Goal: Task Accomplishment & Management: Complete application form

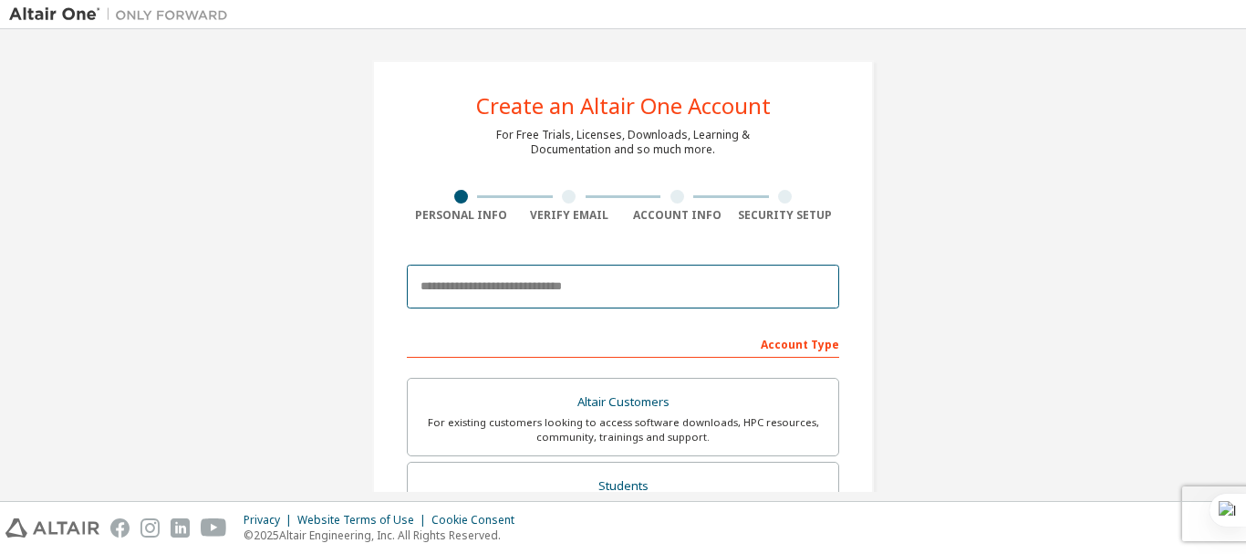
click at [561, 283] on input "email" at bounding box center [623, 287] width 432 height 44
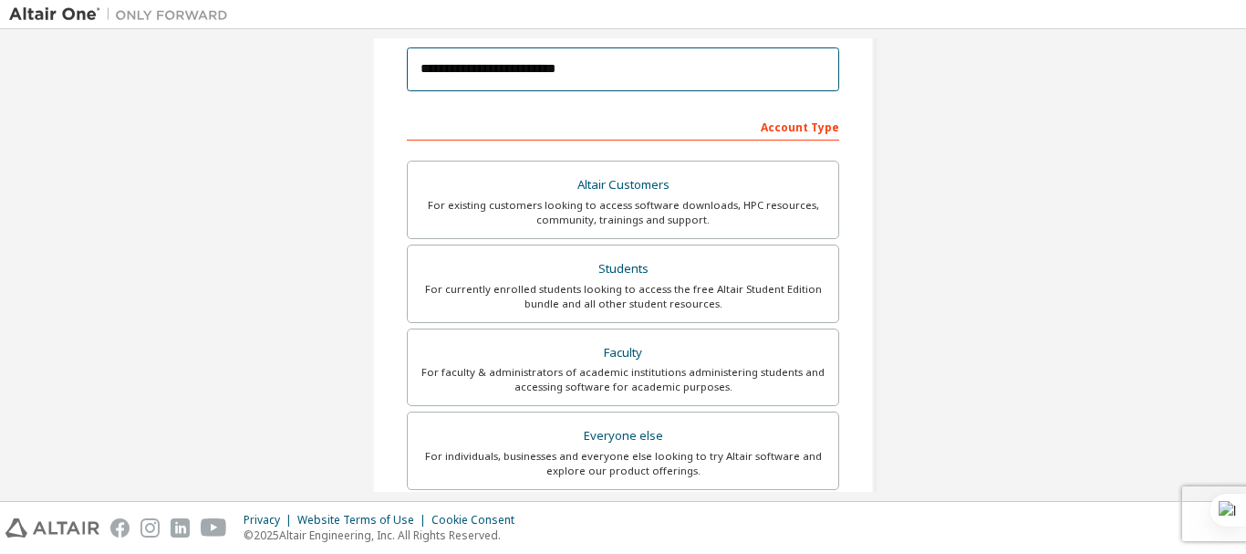
scroll to position [234, 0]
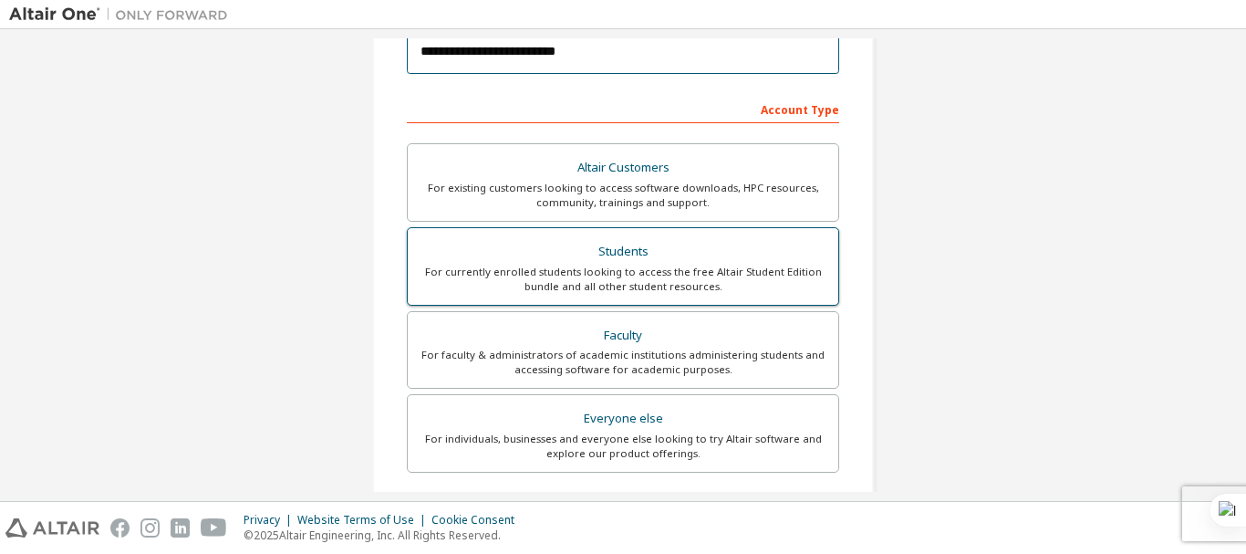
type input "**********"
click at [626, 255] on div "Students" at bounding box center [623, 252] width 409 height 26
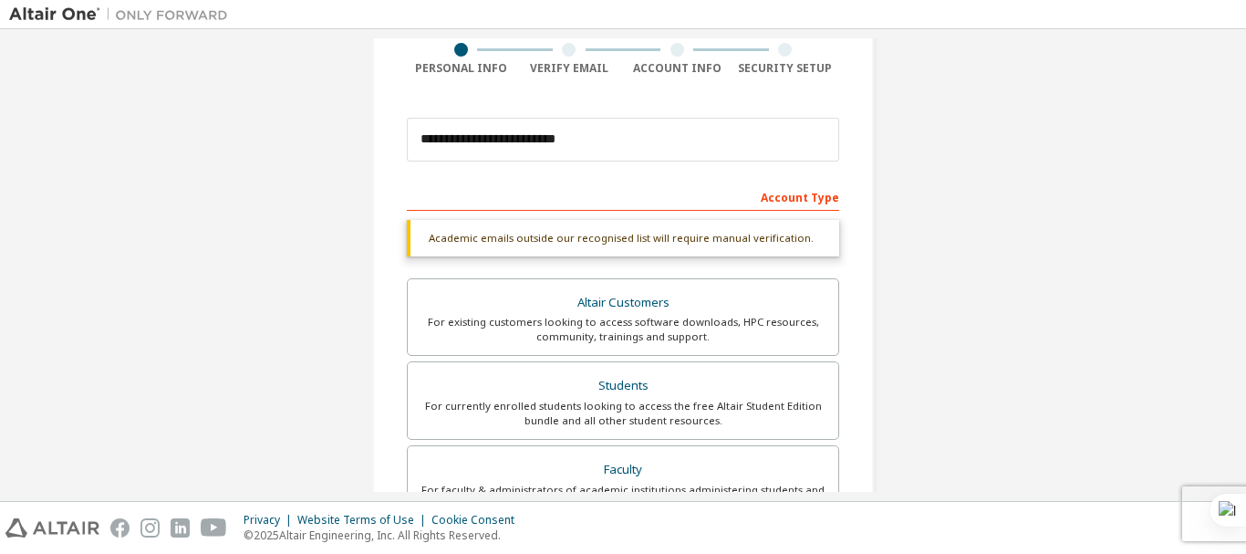
scroll to position [145, 0]
drag, startPoint x: 1227, startPoint y: 248, endPoint x: 1219, endPoint y: 299, distance: 51.7
click at [1220, 299] on div "**********" at bounding box center [623, 400] width 1228 height 1014
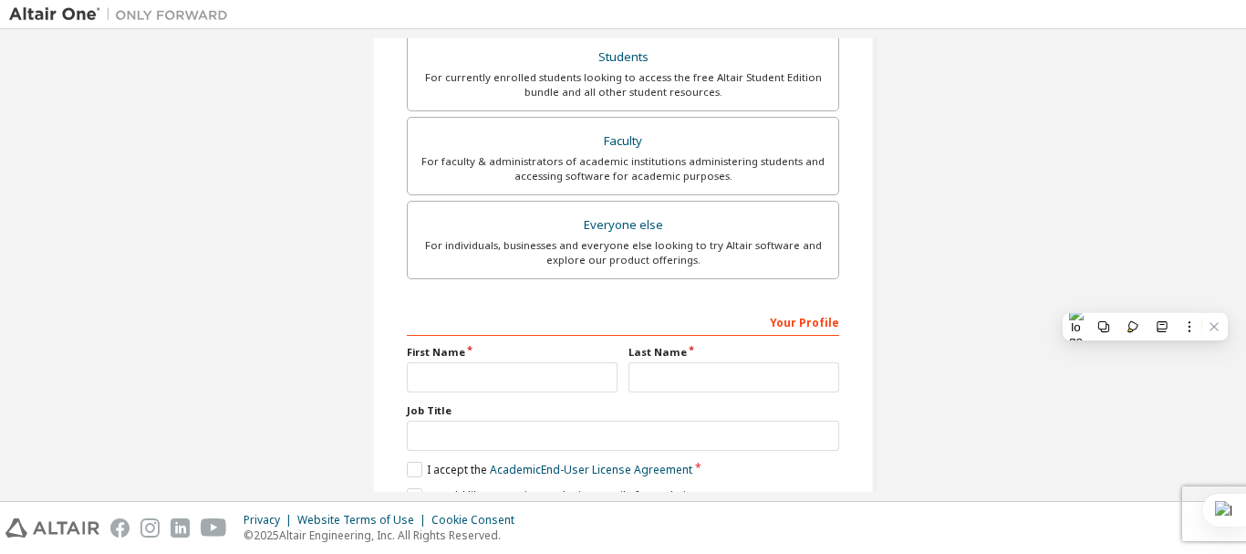
scroll to position [517, 0]
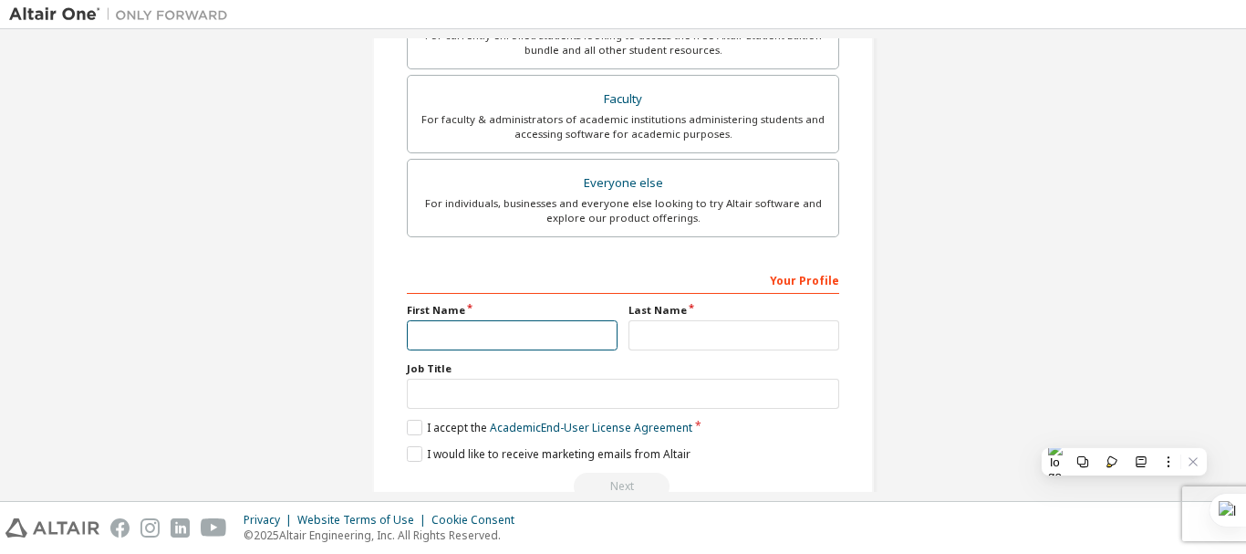
click at [498, 339] on input "text" at bounding box center [512, 335] width 211 height 30
type input "******"
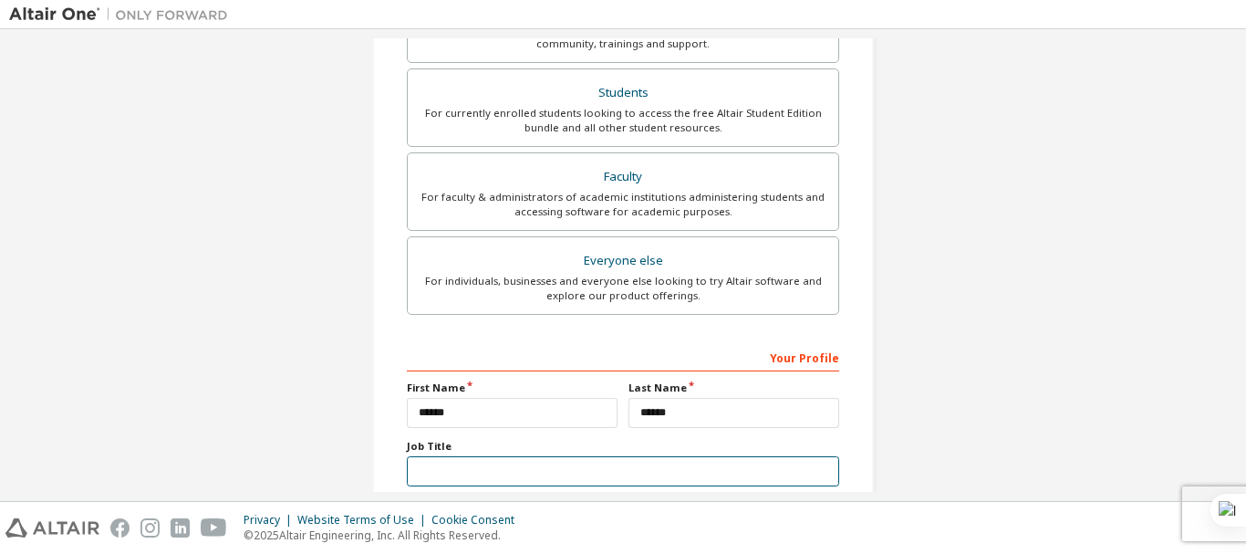
scroll to position [413, 0]
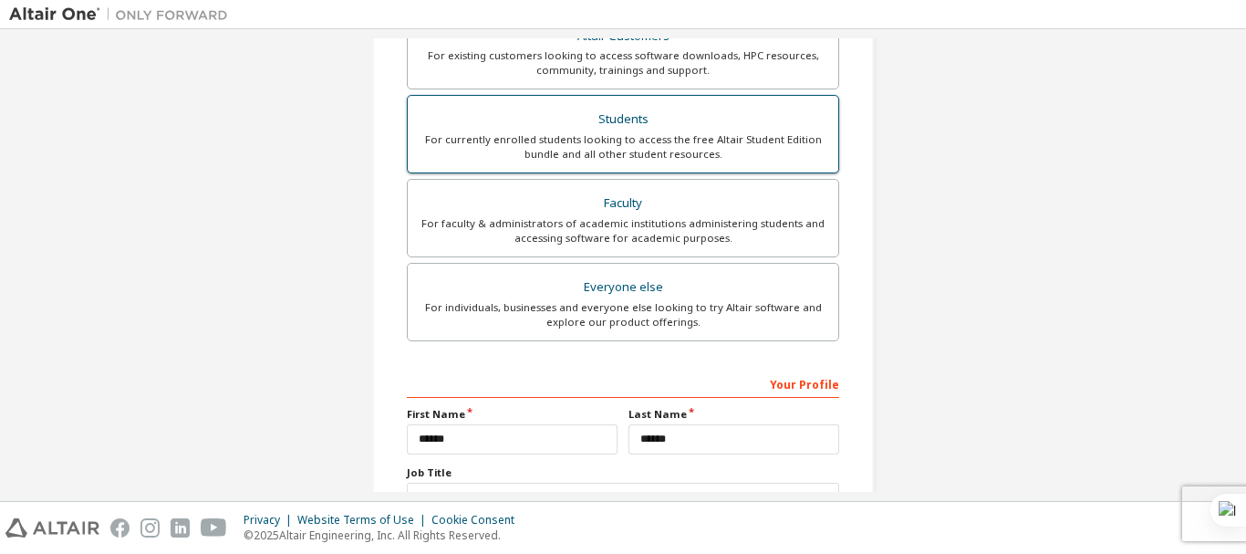
click at [647, 149] on div "For currently enrolled students looking to access the free Altair Student Editi…" at bounding box center [623, 146] width 409 height 29
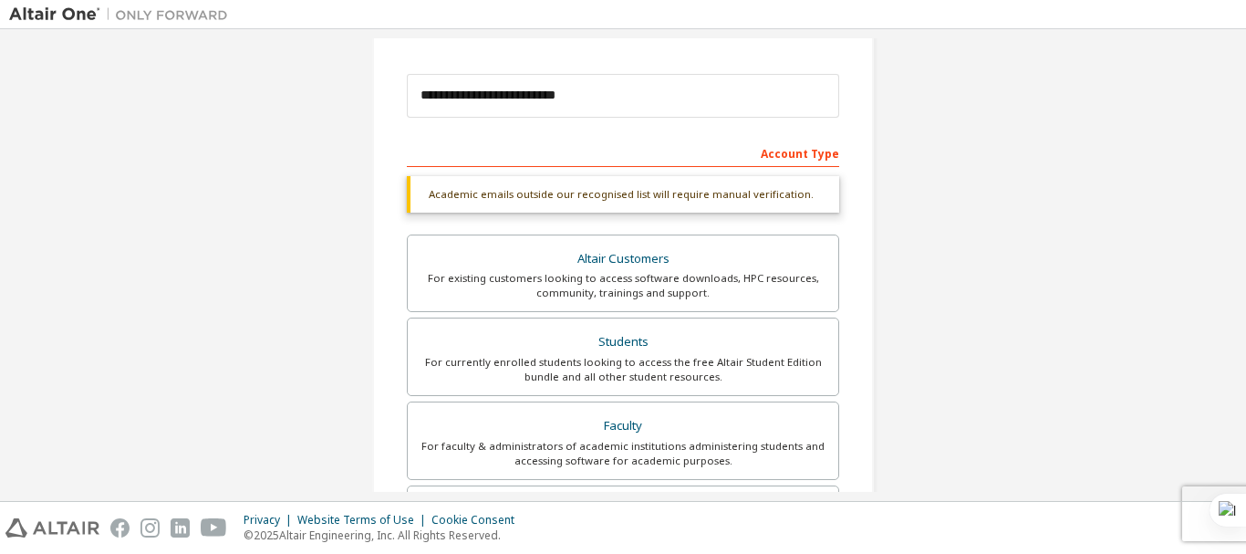
scroll to position [188, 0]
click at [800, 161] on div "Account Type" at bounding box center [623, 154] width 432 height 29
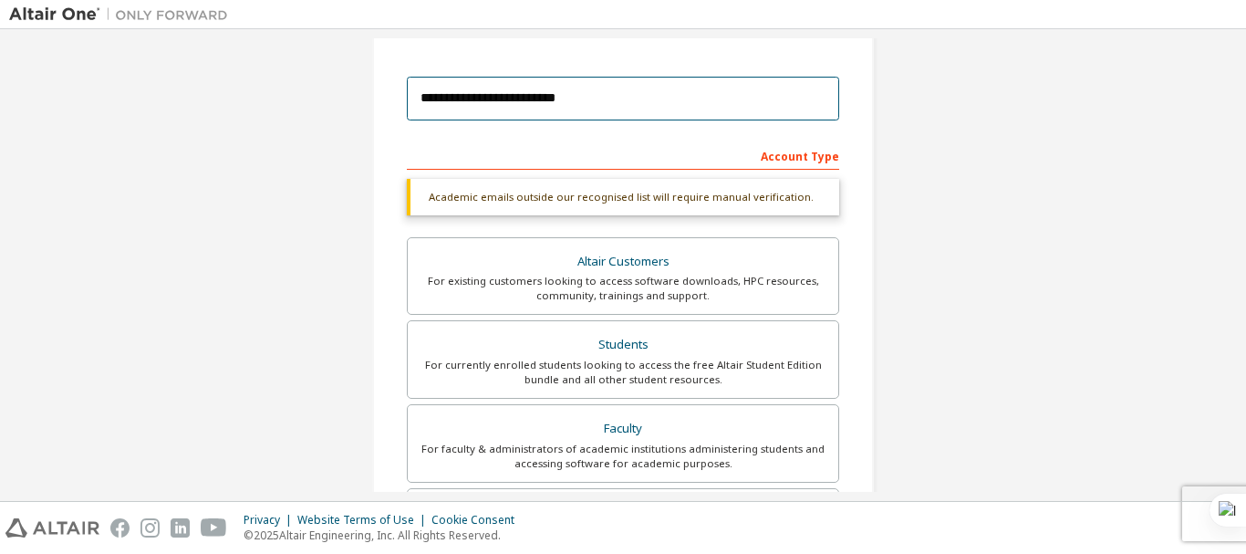
click at [603, 97] on input "**********" at bounding box center [623, 99] width 432 height 44
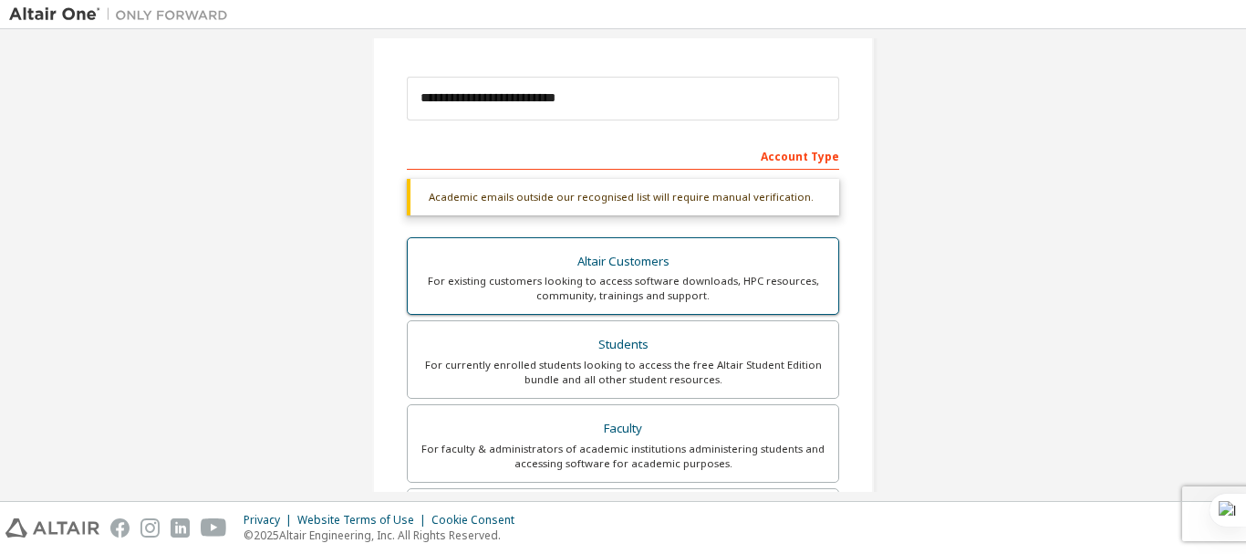
click at [562, 292] on div "For existing customers looking to access software downloads, HPC resources, com…" at bounding box center [623, 288] width 409 height 29
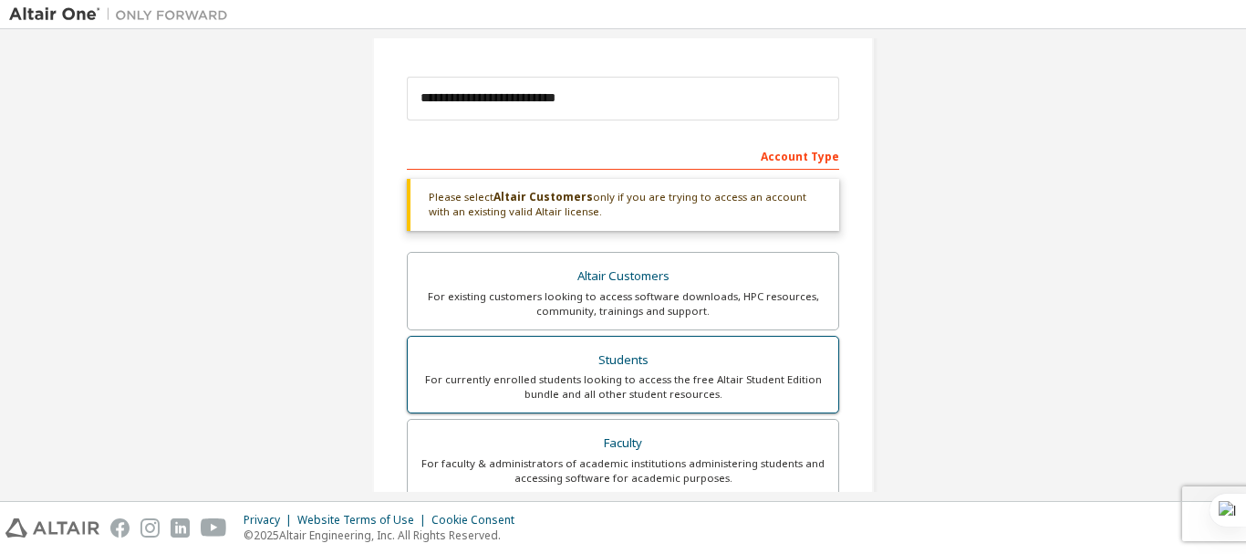
click at [572, 360] on div "Students" at bounding box center [623, 361] width 409 height 26
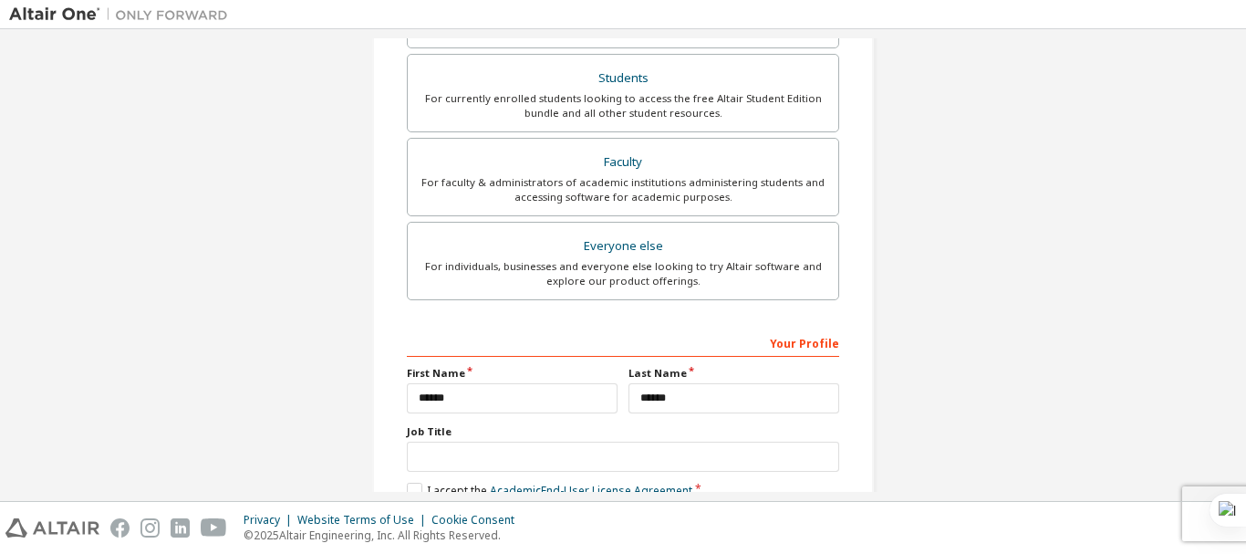
scroll to position [560, 0]
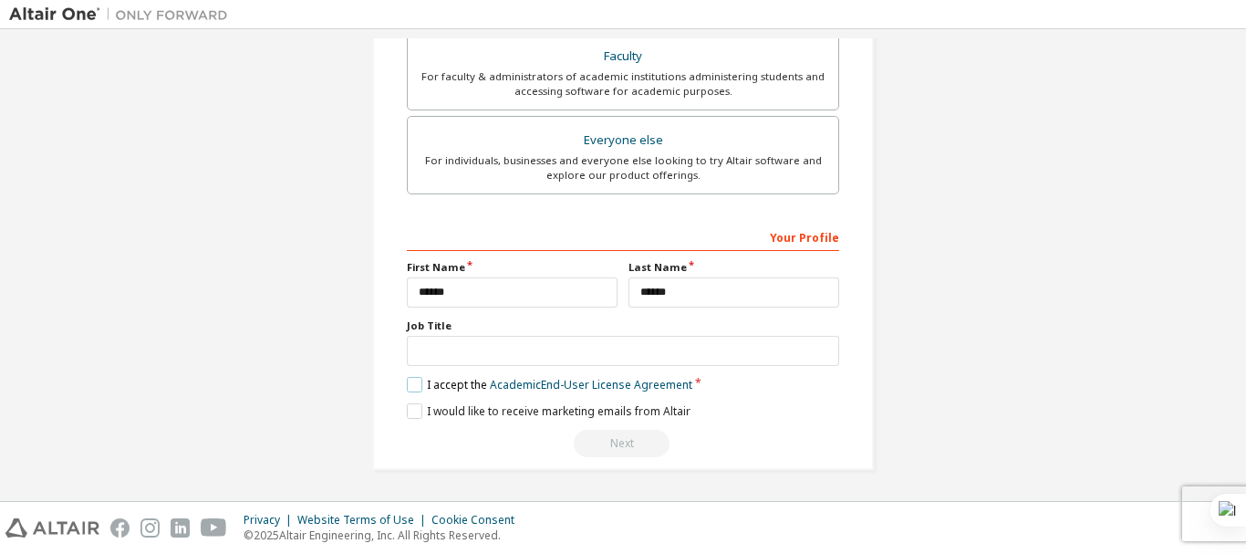
click at [416, 380] on label "I accept the Academic End-User License Agreement" at bounding box center [550, 385] width 286 height 16
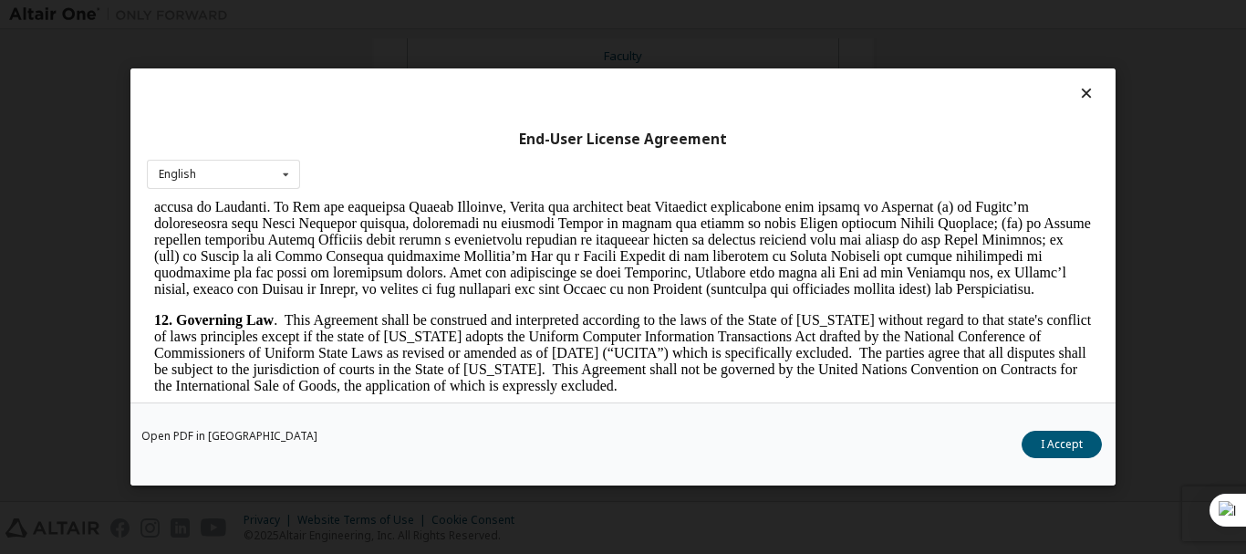
scroll to position [3041, 0]
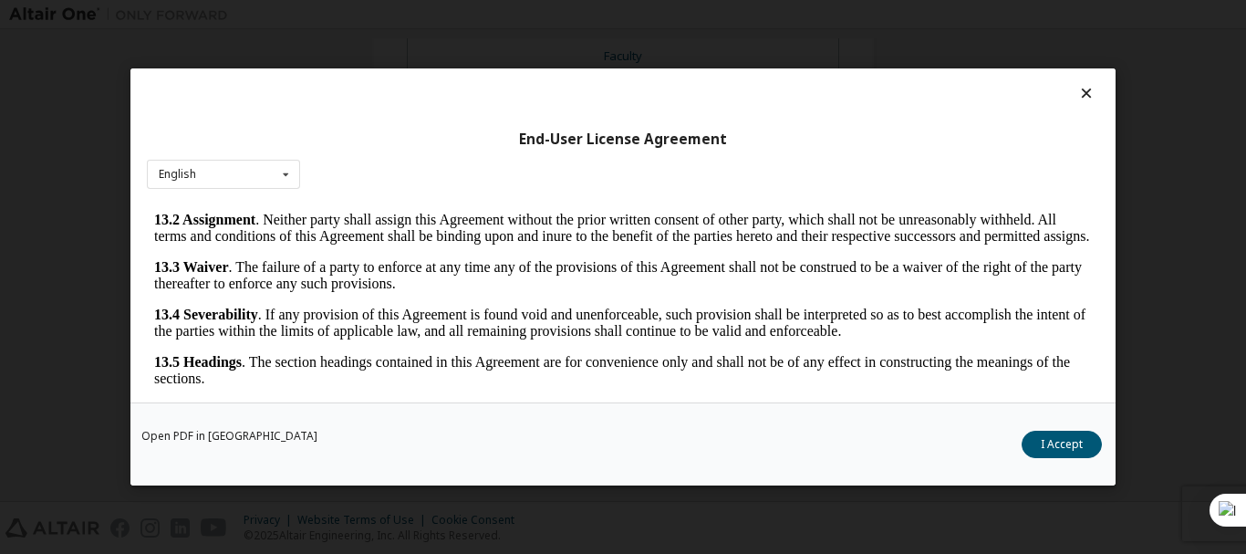
drag, startPoint x: 1081, startPoint y: 224, endPoint x: 1203, endPoint y: 652, distance: 445.8
click at [1055, 447] on button "I Accept" at bounding box center [1062, 444] width 80 height 27
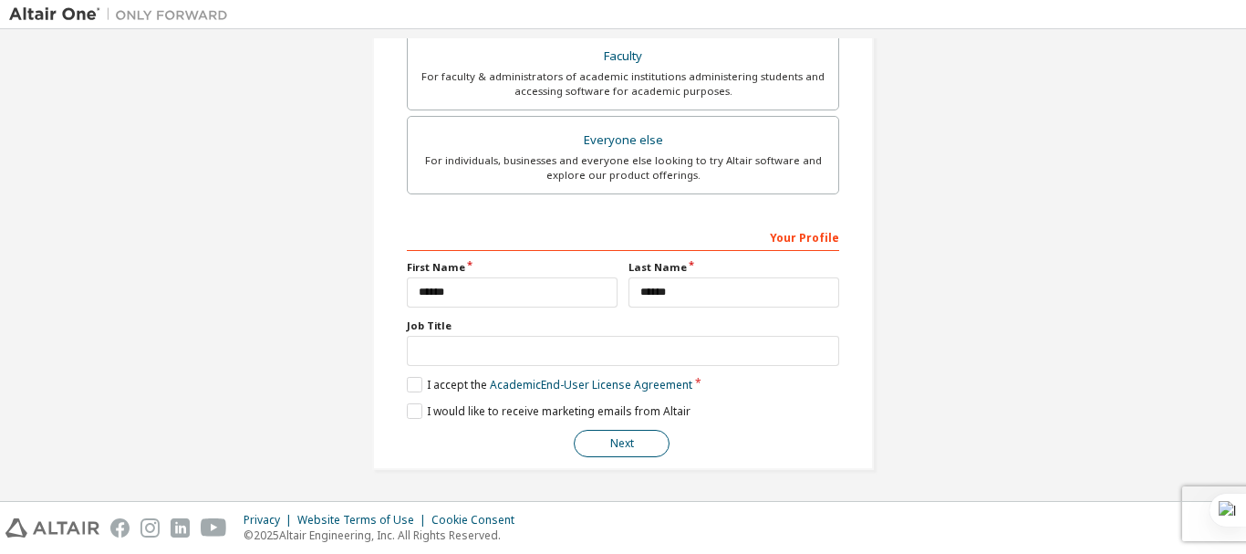
click at [611, 442] on button "Next" at bounding box center [622, 443] width 96 height 27
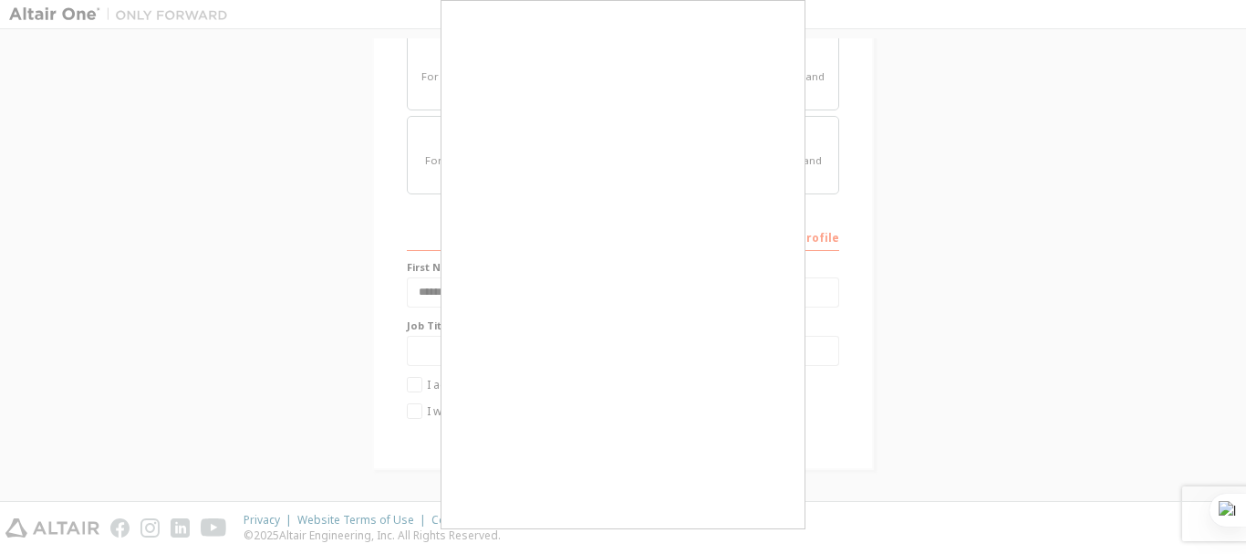
drag, startPoint x: 1232, startPoint y: 373, endPoint x: 1232, endPoint y: 387, distance: 13.7
click at [1232, 387] on div at bounding box center [623, 277] width 1246 height 554
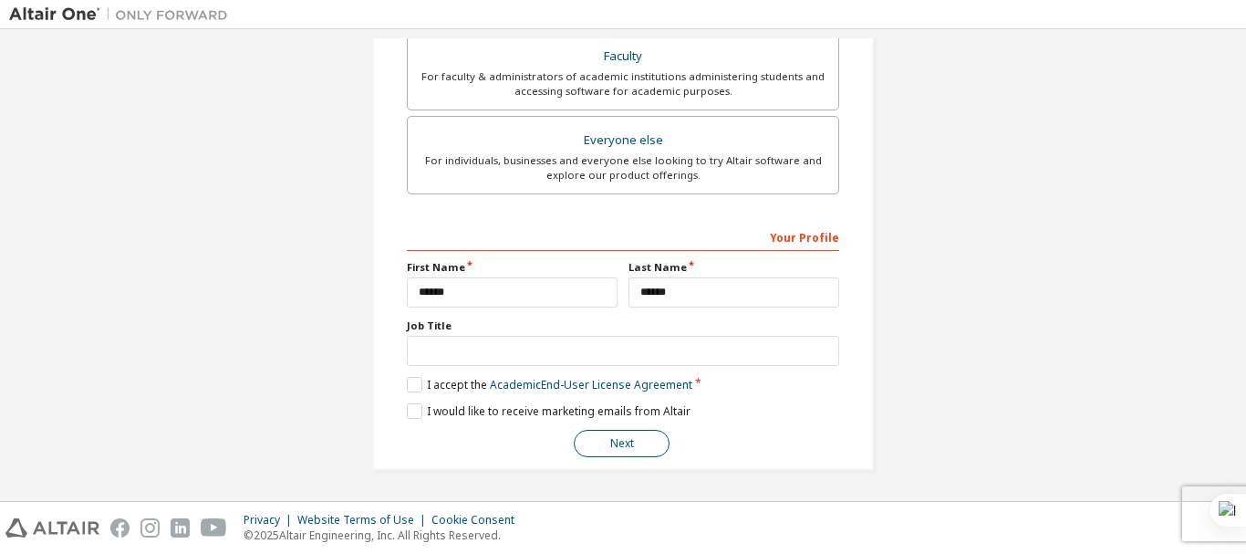
click at [618, 450] on button "Next" at bounding box center [622, 443] width 96 height 27
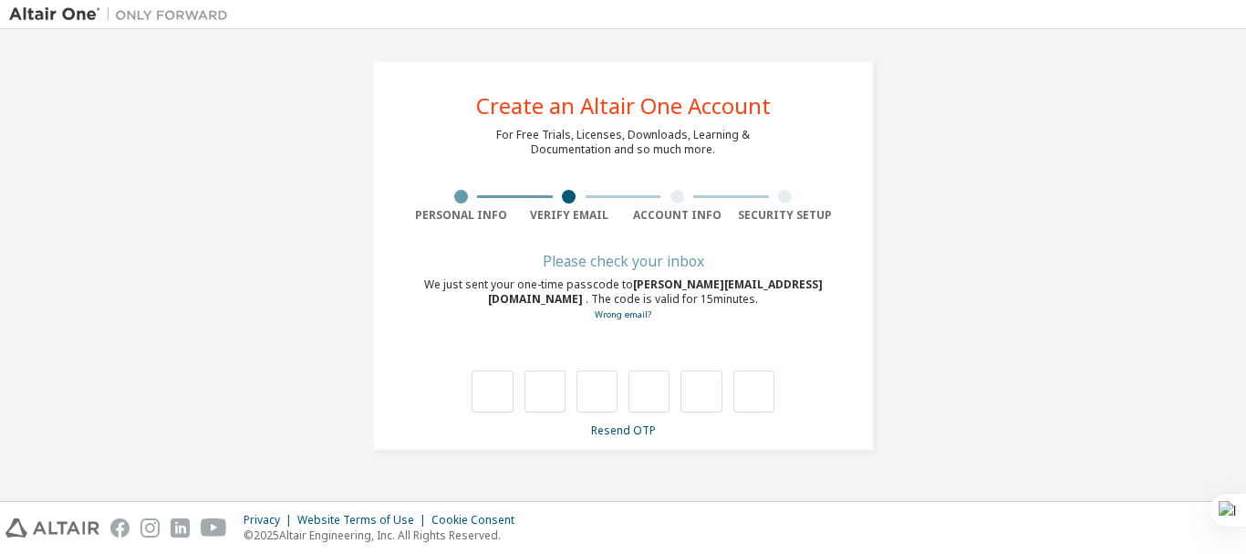
drag, startPoint x: 1231, startPoint y: 385, endPoint x: 1225, endPoint y: 414, distance: 29.7
click at [1225, 414] on div "**********" at bounding box center [623, 264] width 1228 height 453
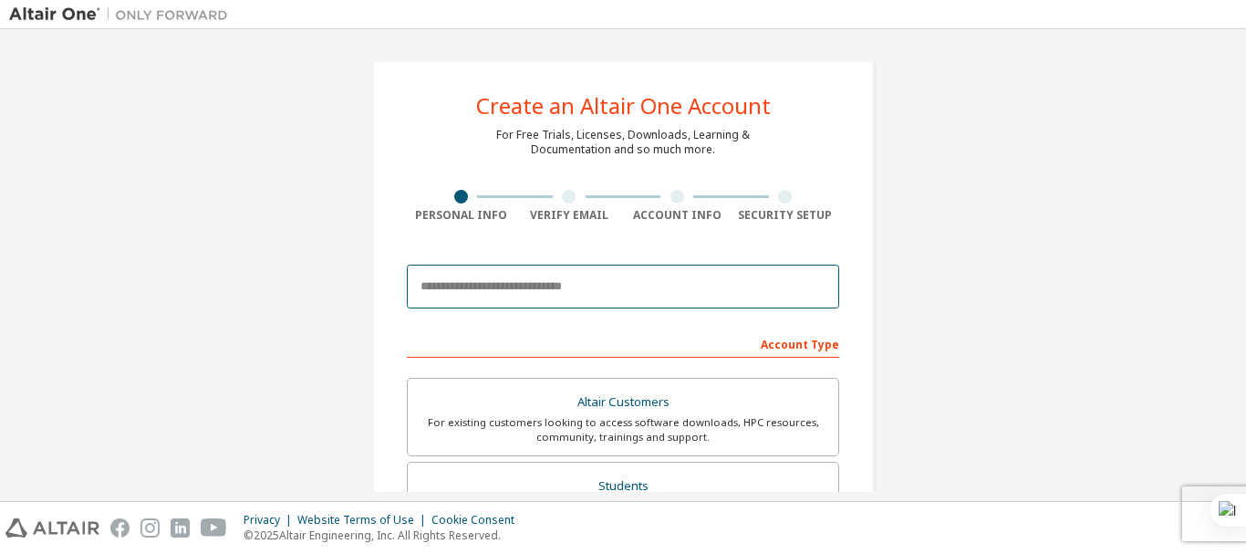
click at [474, 278] on input "email" at bounding box center [623, 287] width 432 height 44
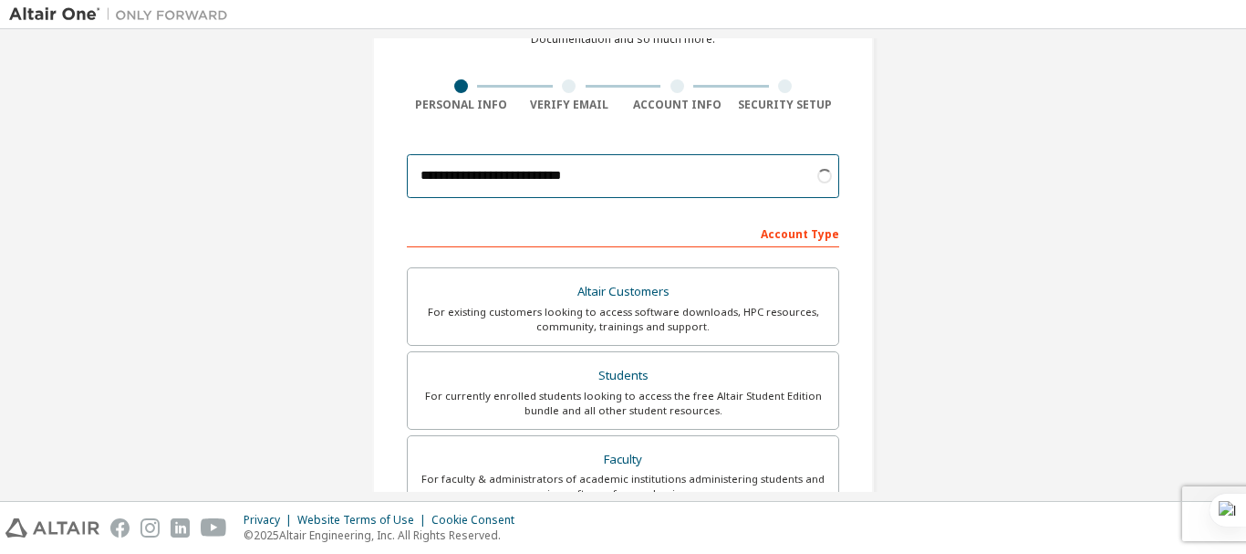
scroll to position [140, 0]
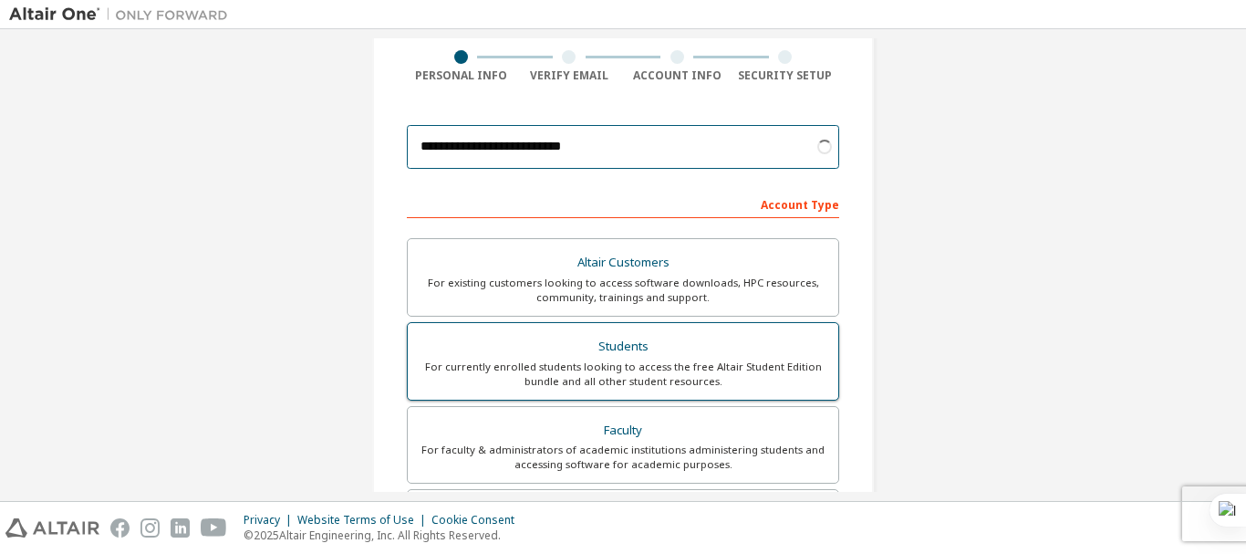
type input "**********"
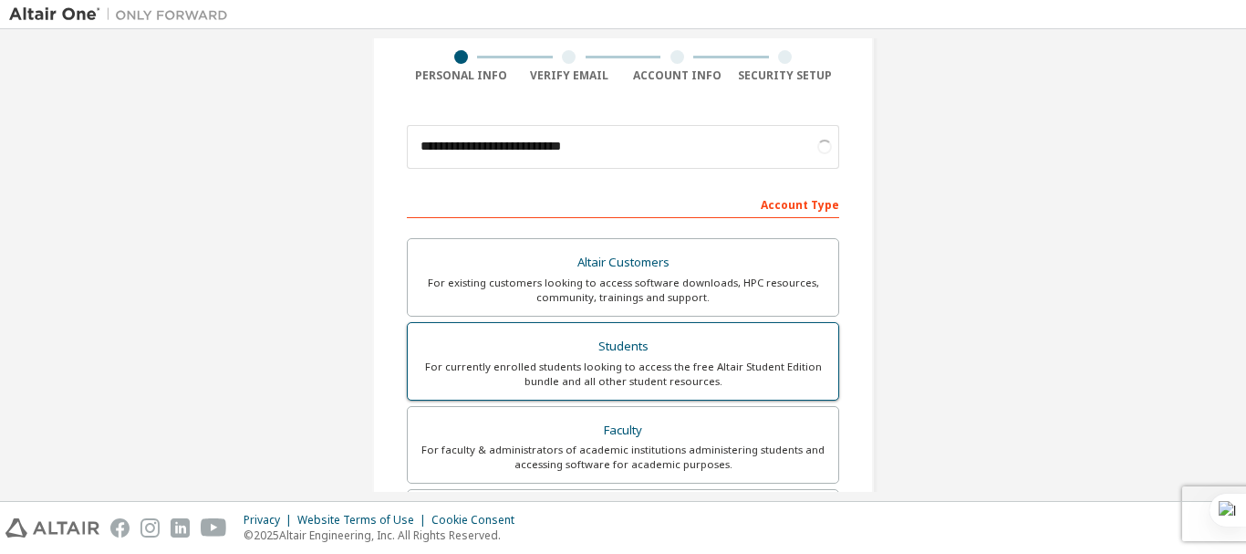
click at [580, 353] on div "Students" at bounding box center [623, 347] width 409 height 26
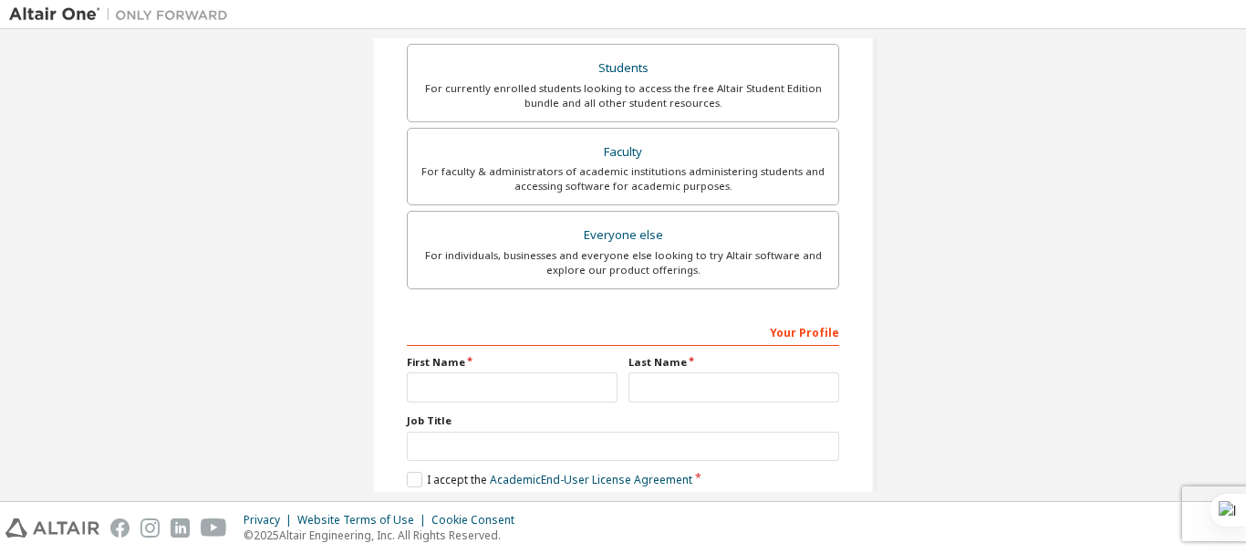
scroll to position [454, 0]
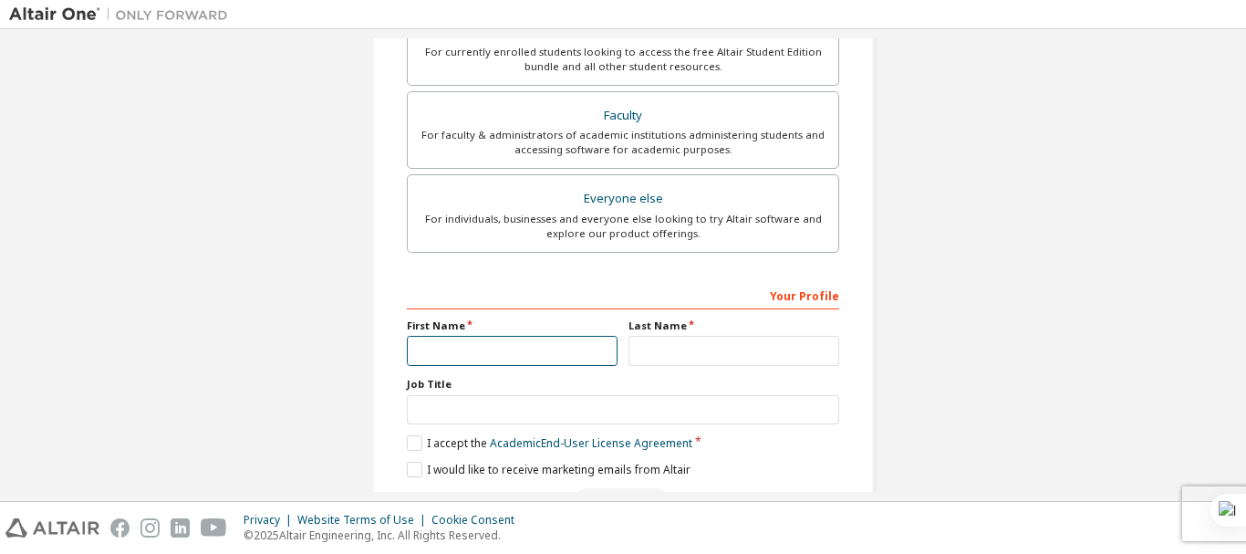
click at [497, 356] on input "text" at bounding box center [512, 351] width 211 height 30
type input "******"
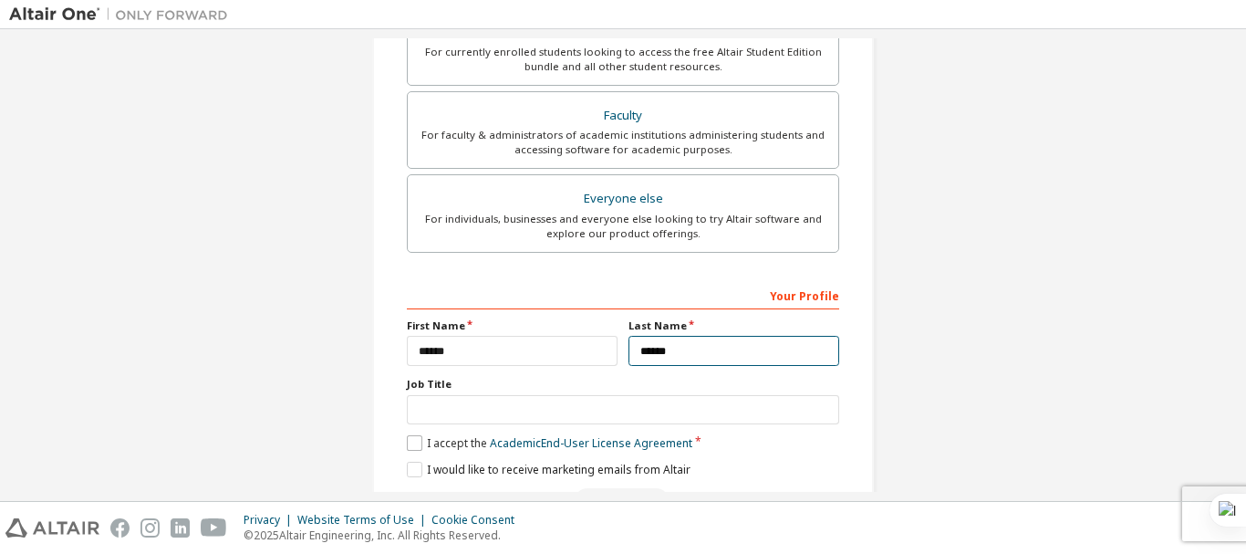
type input "******"
click at [417, 438] on label "I accept the Academic End-User License Agreement" at bounding box center [550, 443] width 286 height 16
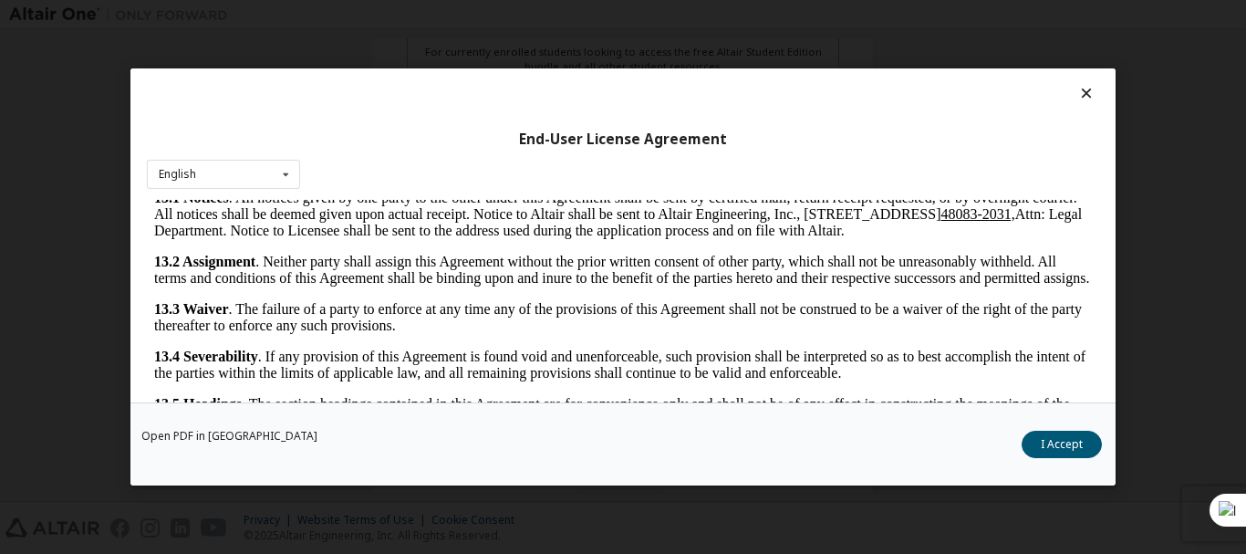
scroll to position [3041, 0]
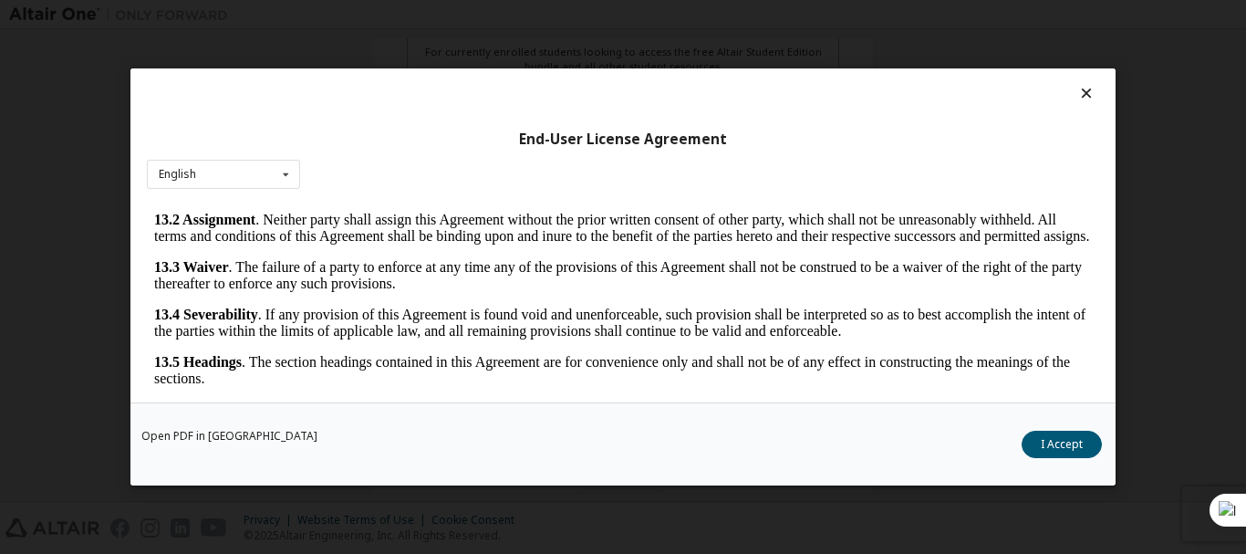
drag, startPoint x: 1083, startPoint y: 224, endPoint x: 1245, endPoint y: 639, distance: 446.6
click at [1098, 440] on button "I Accept" at bounding box center [1062, 444] width 80 height 27
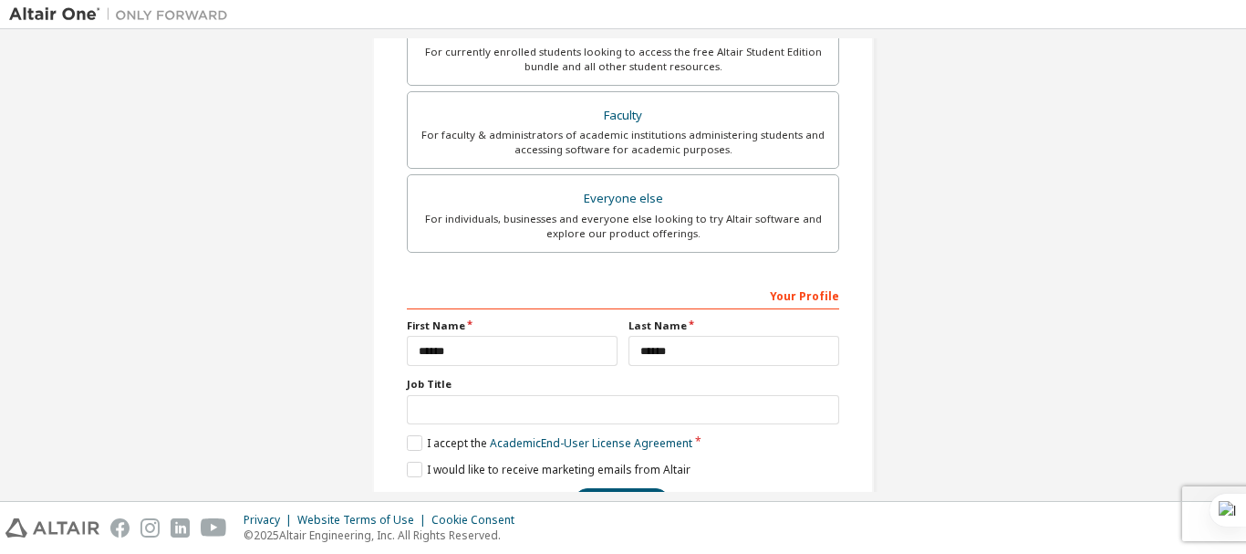
scroll to position [513, 0]
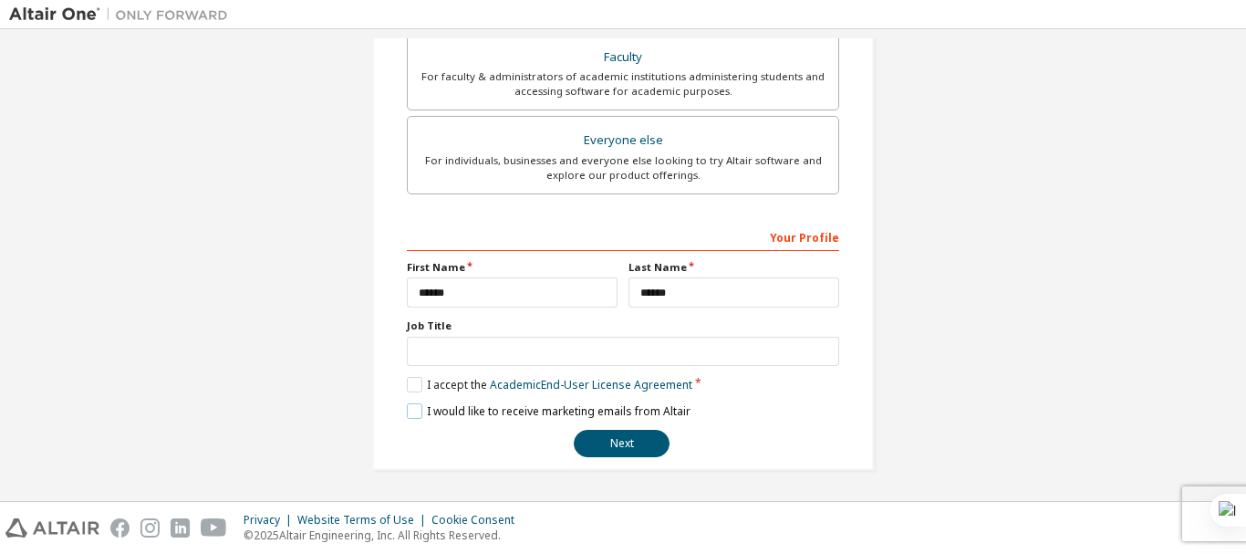
click at [412, 411] on label "I would like to receive marketing emails from Altair" at bounding box center [549, 411] width 284 height 16
click at [607, 440] on button "Next" at bounding box center [622, 443] width 96 height 27
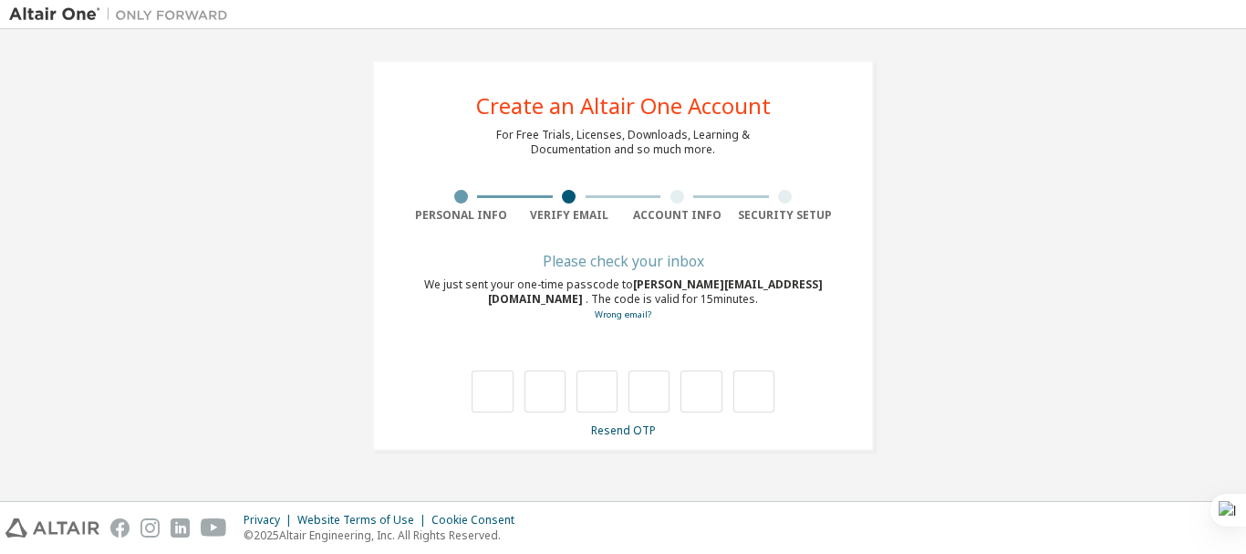
type input "*"
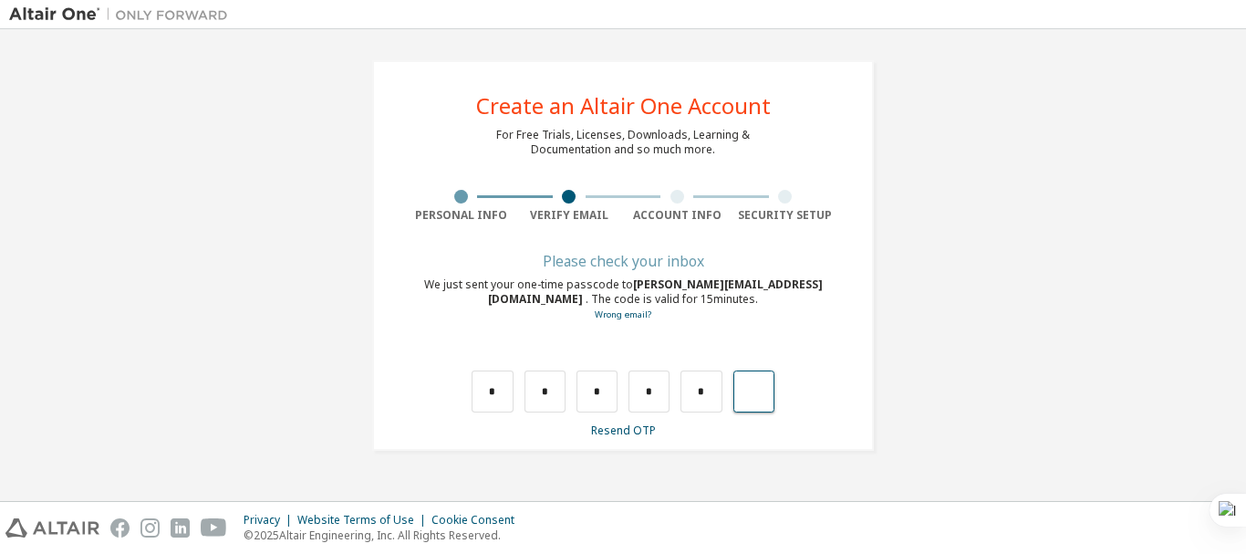
type input "*"
